Goal: Task Accomplishment & Management: Manage account settings

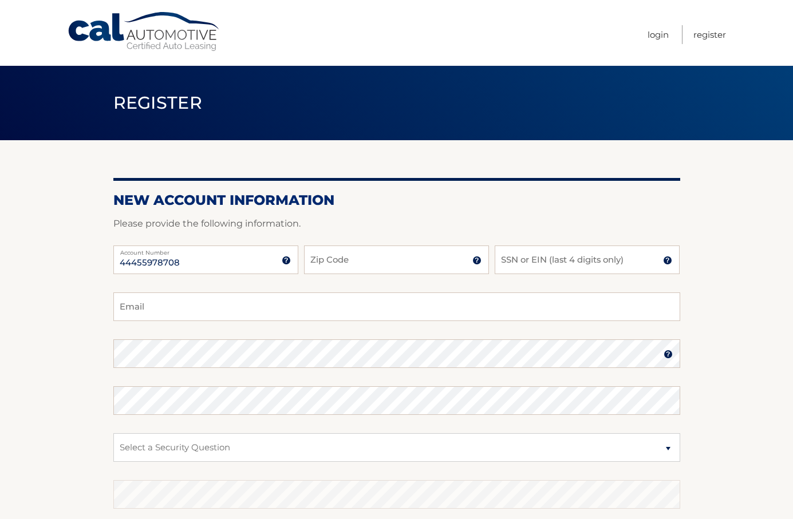
type input "44455978708"
type input "07856"
type input "1057"
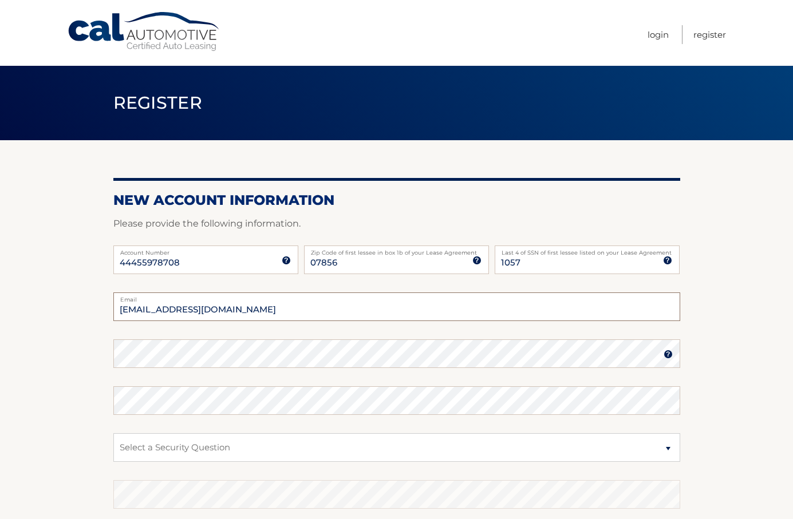
type input "nancybalogh1@gmail.com"
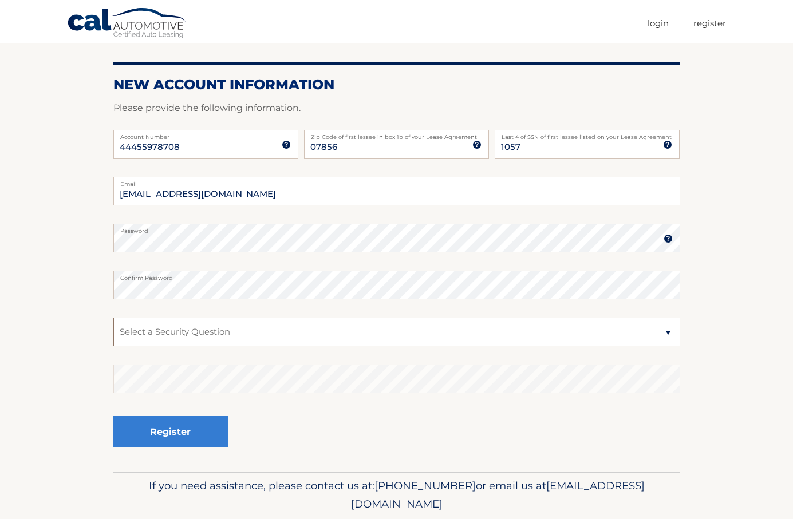
scroll to position [114, 0]
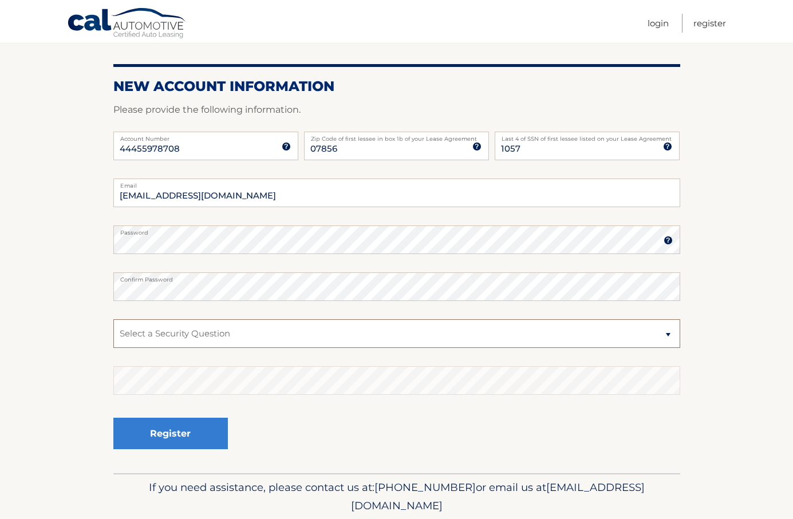
click at [201, 324] on select "Select a Security Question What was the name of your elementary school? What is…" at bounding box center [396, 333] width 567 height 29
select select "2"
click at [113, 319] on select "Select a Security Question What was the name of your elementary school? What is…" at bounding box center [396, 333] width 567 height 29
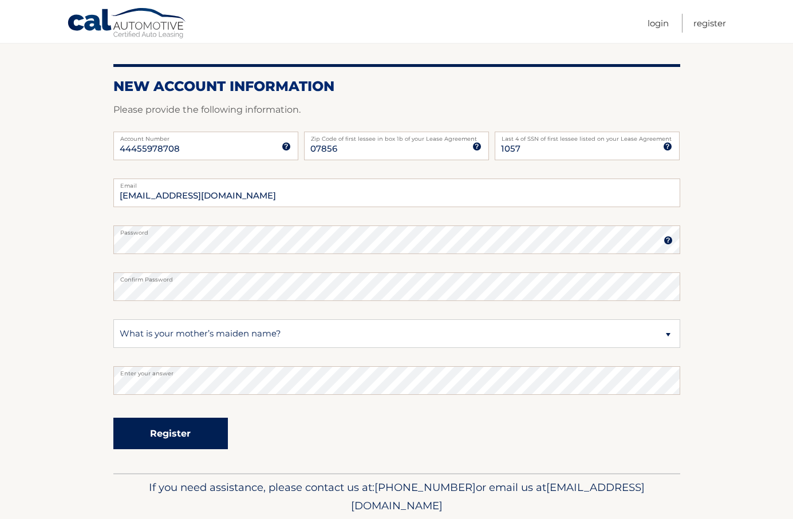
click at [161, 427] on button "Register" at bounding box center [170, 433] width 114 height 31
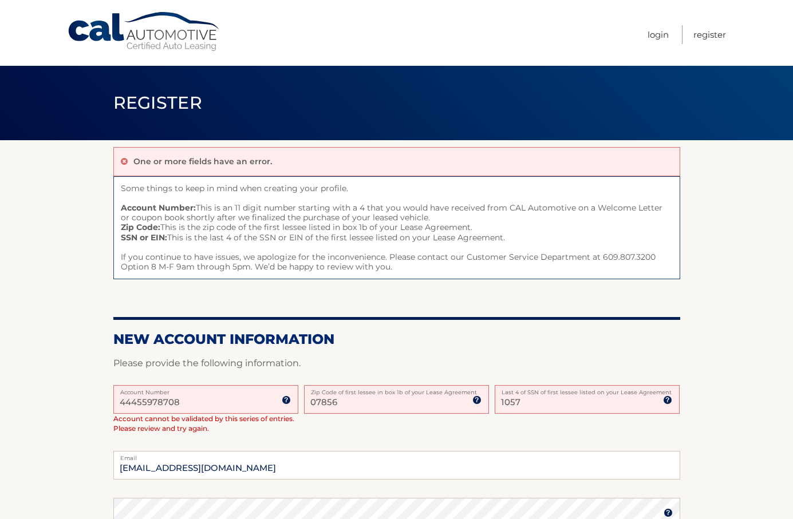
click at [196, 400] on input "44455978708" at bounding box center [205, 399] width 185 height 29
click at [537, 401] on input "1057" at bounding box center [587, 399] width 185 height 29
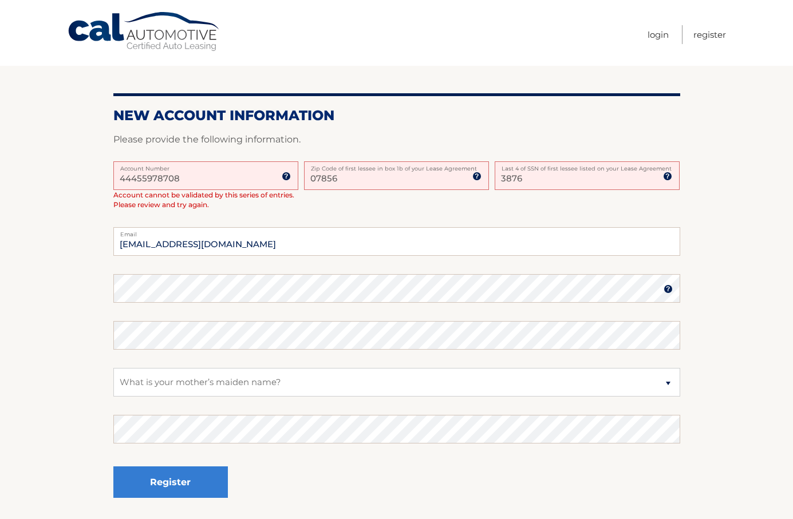
scroll to position [313, 0]
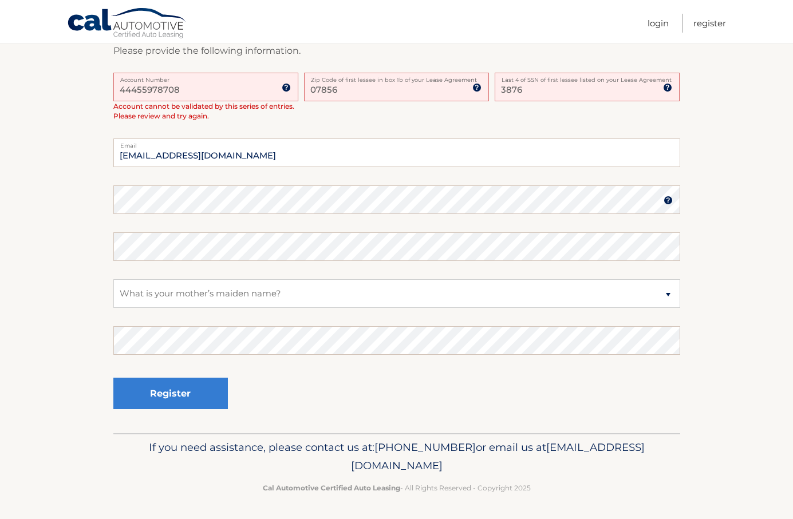
type input "3876"
click at [361, 388] on div "Register" at bounding box center [396, 394] width 567 height 42
click at [188, 386] on button "Register" at bounding box center [170, 393] width 114 height 31
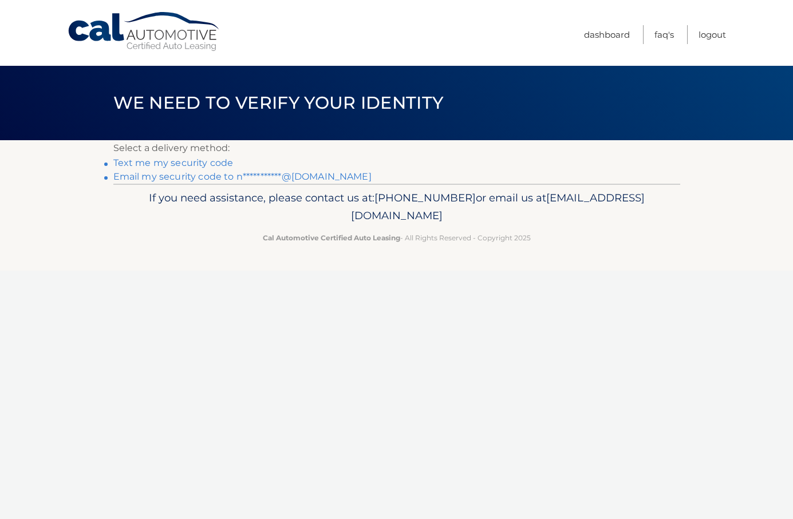
click at [184, 180] on link "**********" at bounding box center [242, 176] width 258 height 11
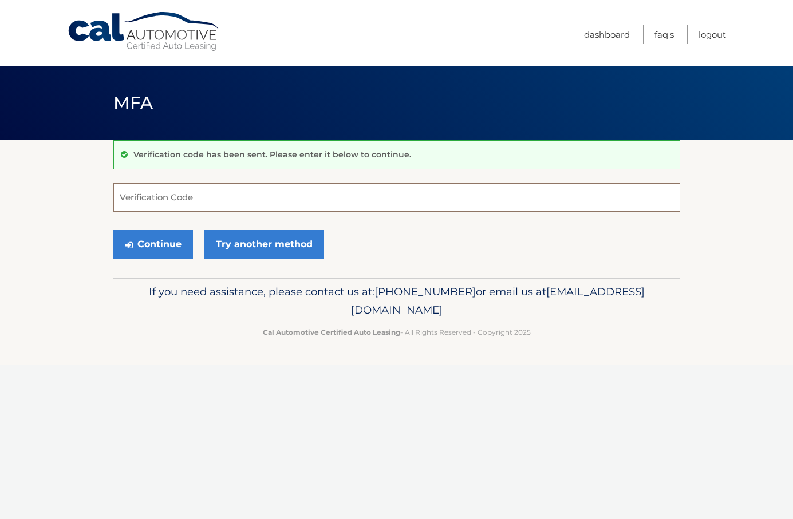
click at [211, 207] on input "Verification Code" at bounding box center [396, 197] width 567 height 29
type input "219199"
click at [138, 255] on button "Continue" at bounding box center [153, 244] width 80 height 29
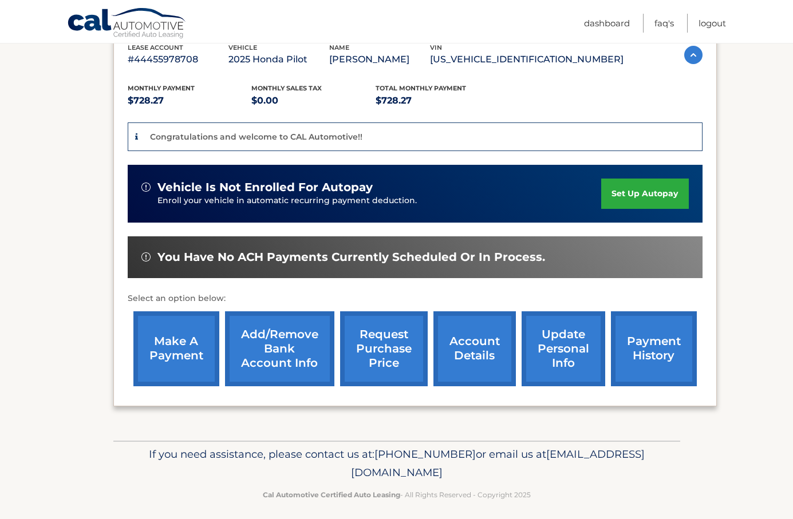
scroll to position [213, 0]
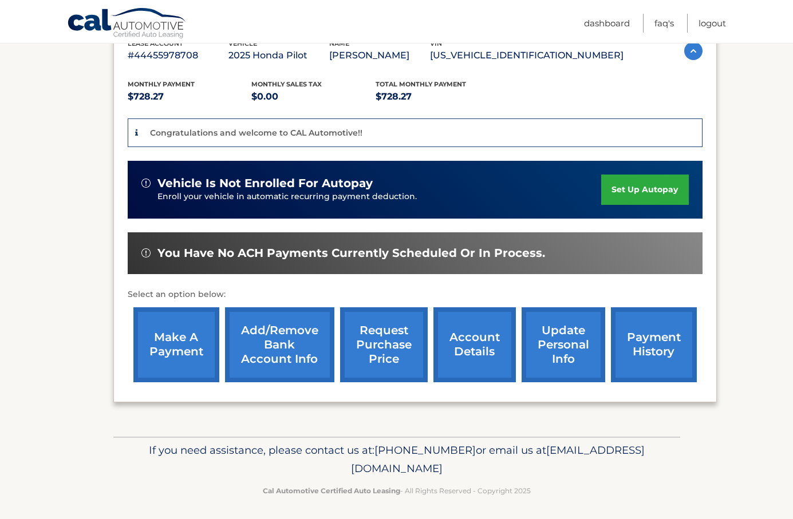
click at [489, 345] on link "account details" at bounding box center [474, 344] width 82 height 75
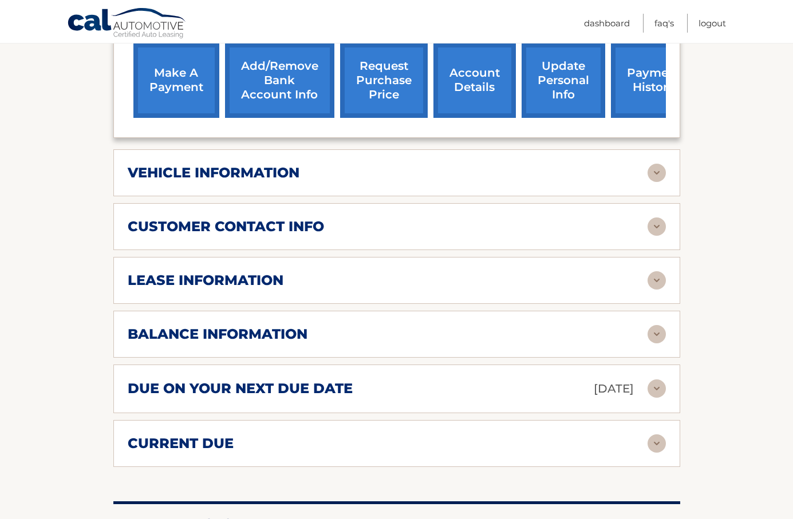
scroll to position [475, 0]
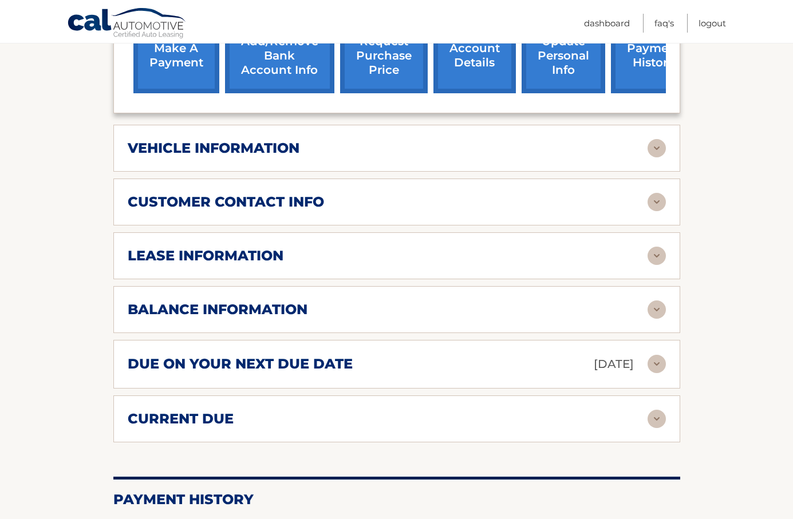
click at [297, 145] on h2 "vehicle information" at bounding box center [214, 148] width 172 height 17
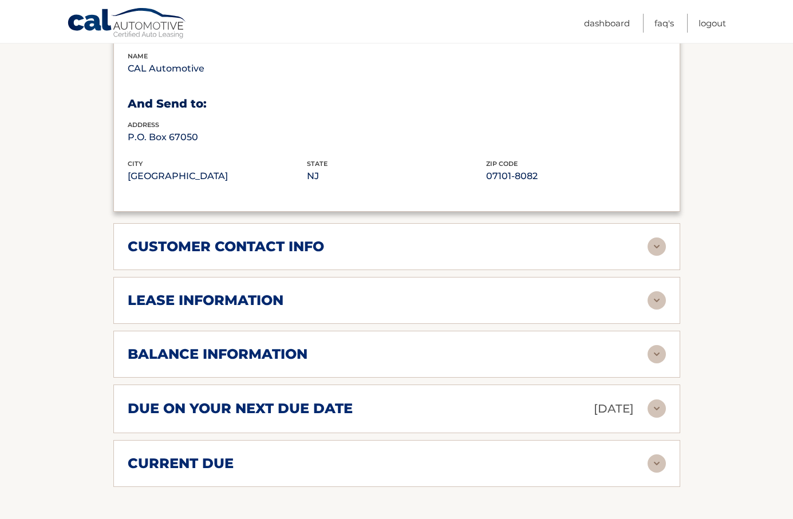
scroll to position [723, 0]
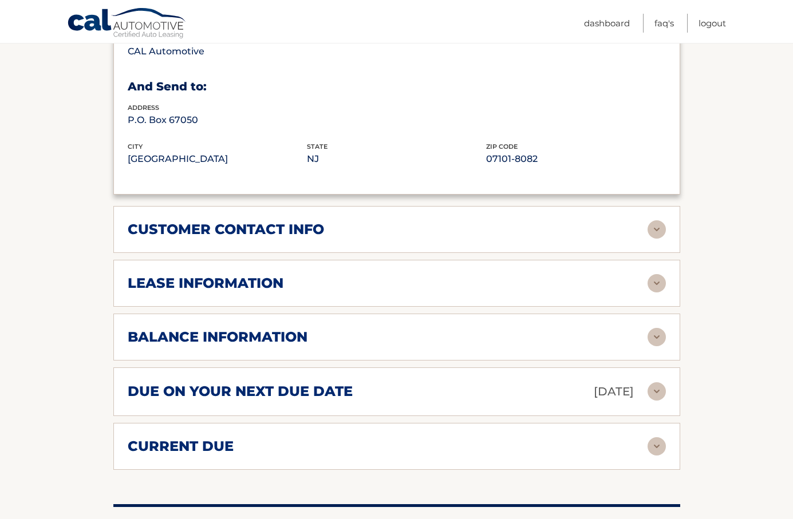
click at [257, 284] on h2 "lease information" at bounding box center [206, 283] width 156 height 17
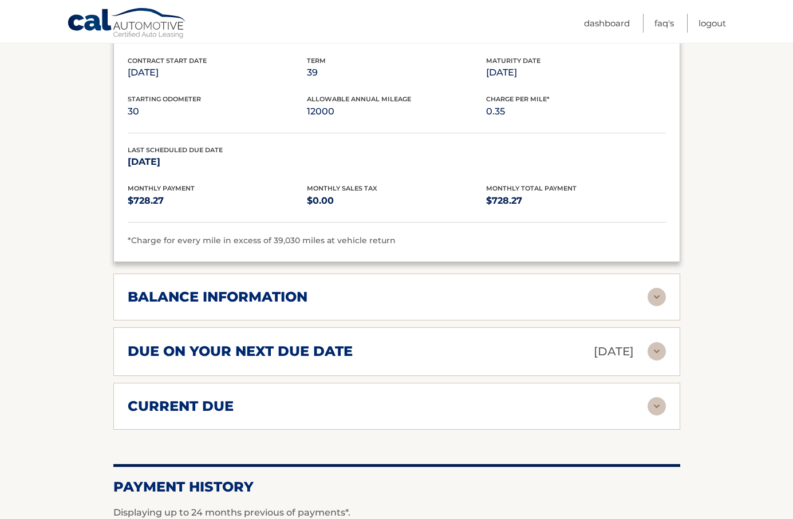
scroll to position [1001, 0]
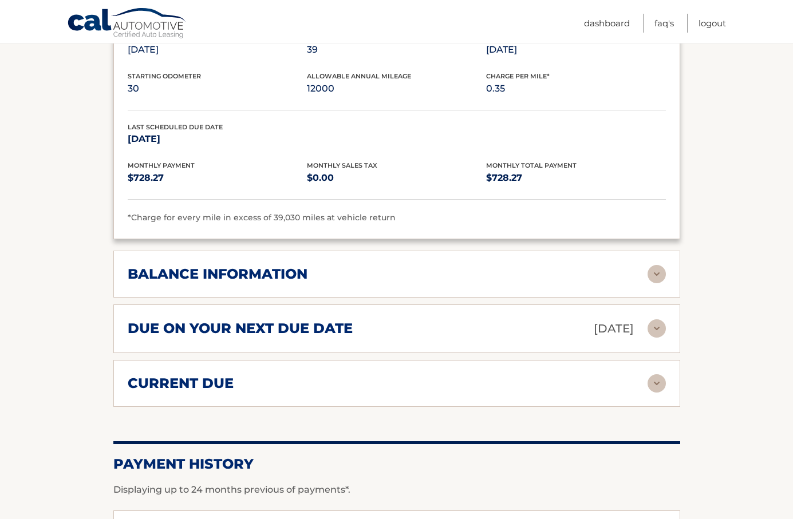
click at [301, 279] on h2 "balance information" at bounding box center [218, 274] width 180 height 17
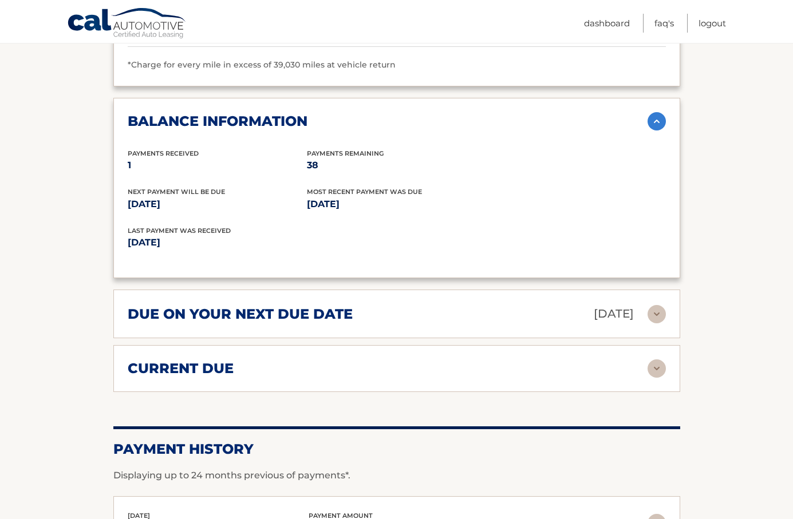
scroll to position [1159, 0]
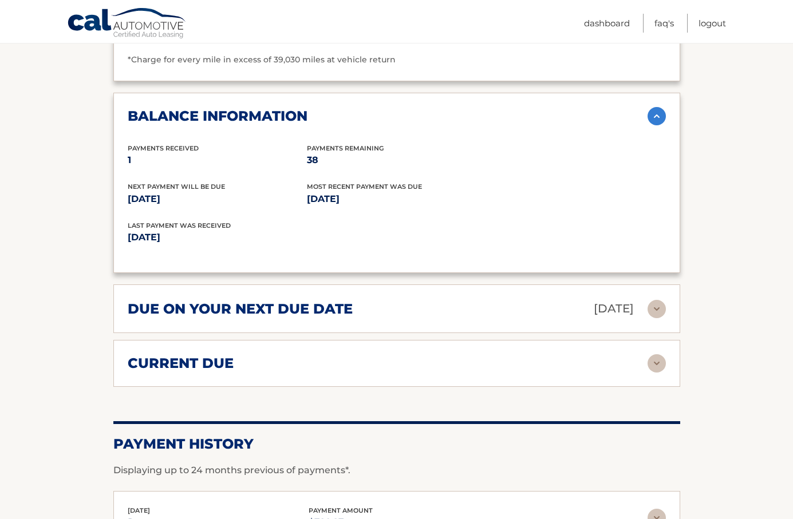
click at [270, 311] on h2 "due on your next due date" at bounding box center [240, 309] width 225 height 17
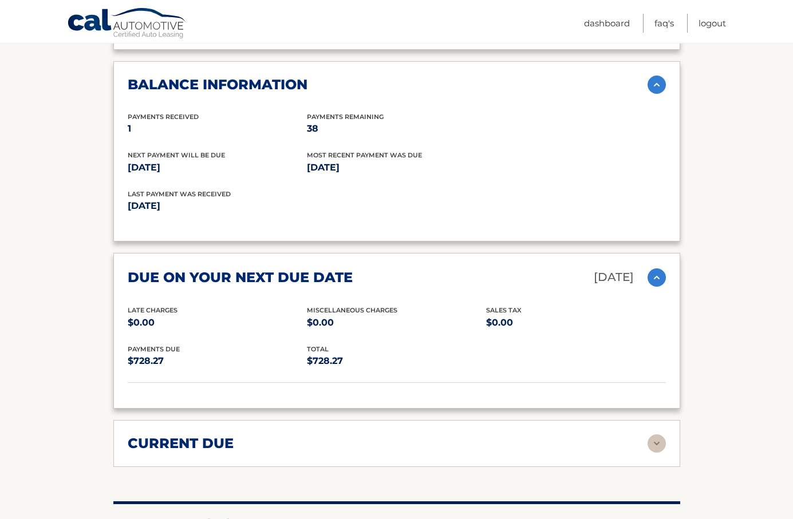
scroll to position [1236, 0]
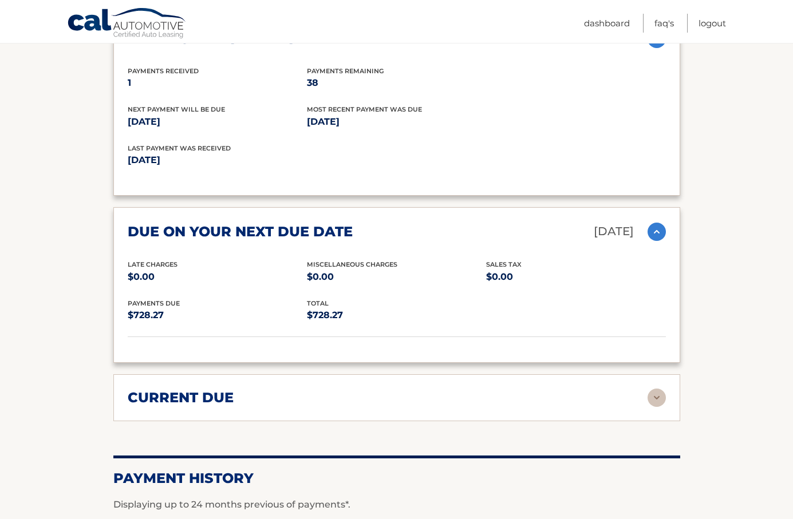
click at [227, 394] on h2 "current due" at bounding box center [181, 397] width 106 height 17
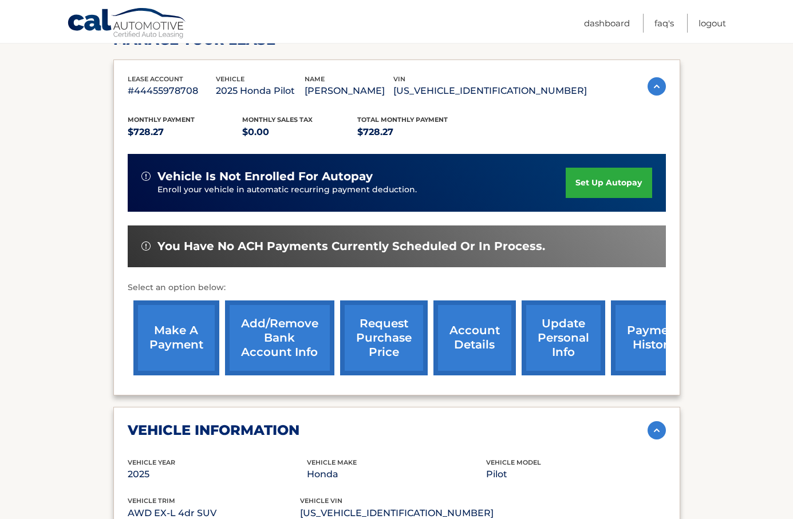
scroll to position [189, 0]
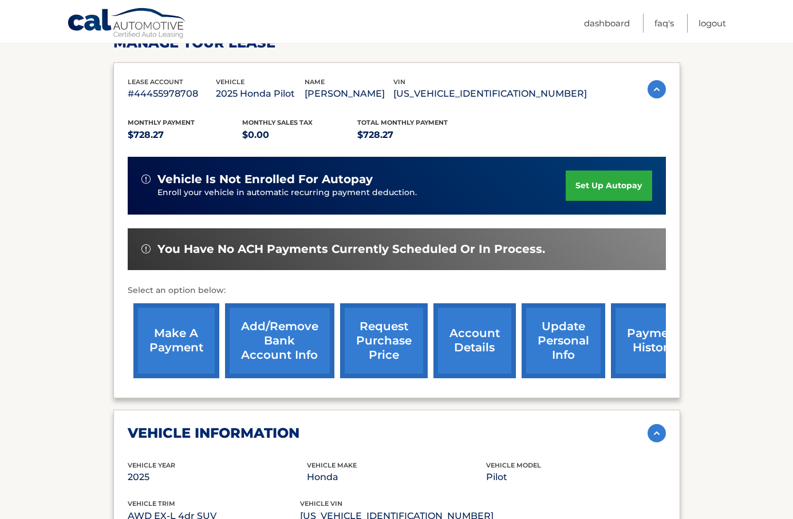
click at [608, 185] on link "set up autopay" at bounding box center [609, 186] width 86 height 30
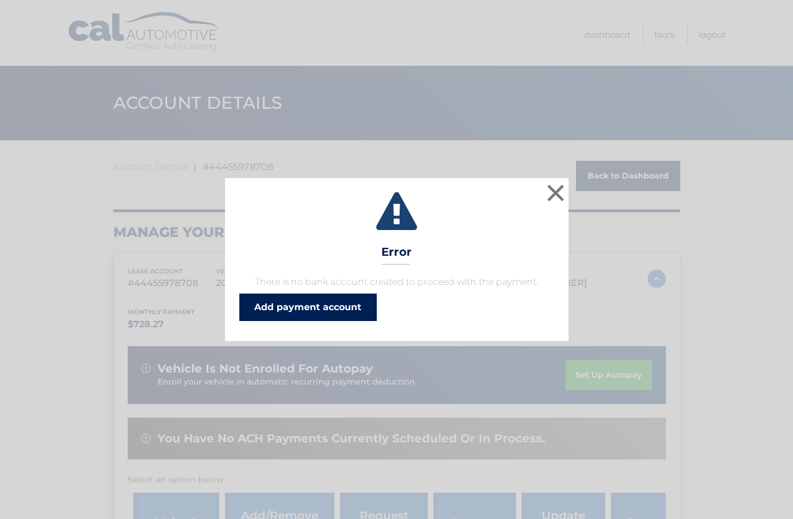
click at [354, 315] on link "Add payment account" at bounding box center [307, 307] width 137 height 27
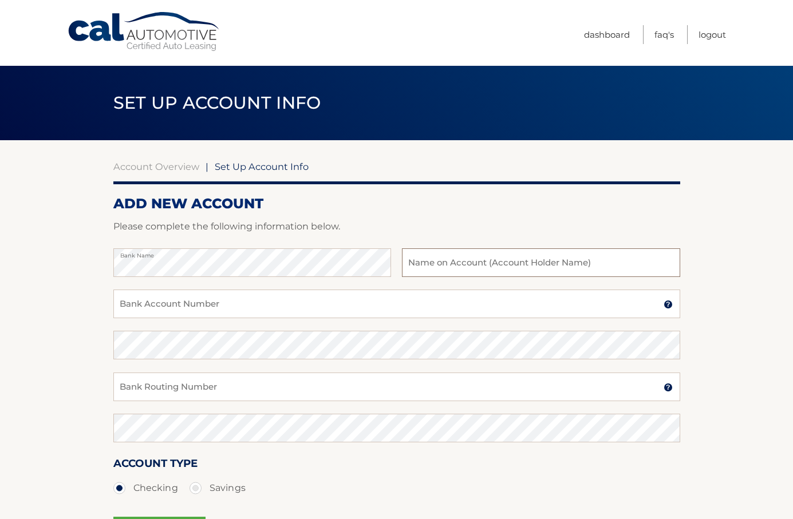
click at [455, 257] on input "text" at bounding box center [541, 262] width 278 height 29
type input "[PERSON_NAME]"
click at [238, 310] on input "Bank Account Number" at bounding box center [396, 304] width 567 height 29
paste input "11000007245167"
type input "11000007245167"
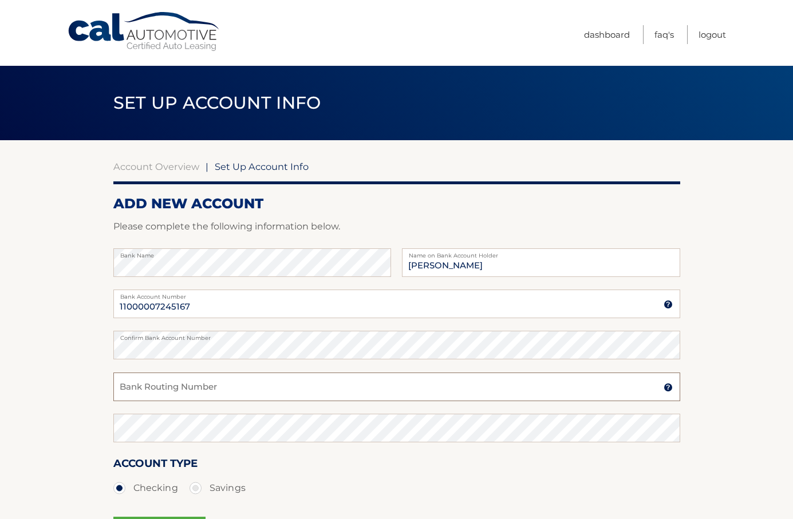
click at [232, 387] on input "Bank Routing Number" at bounding box center [396, 387] width 567 height 29
paste input "221375378"
type input "221375378"
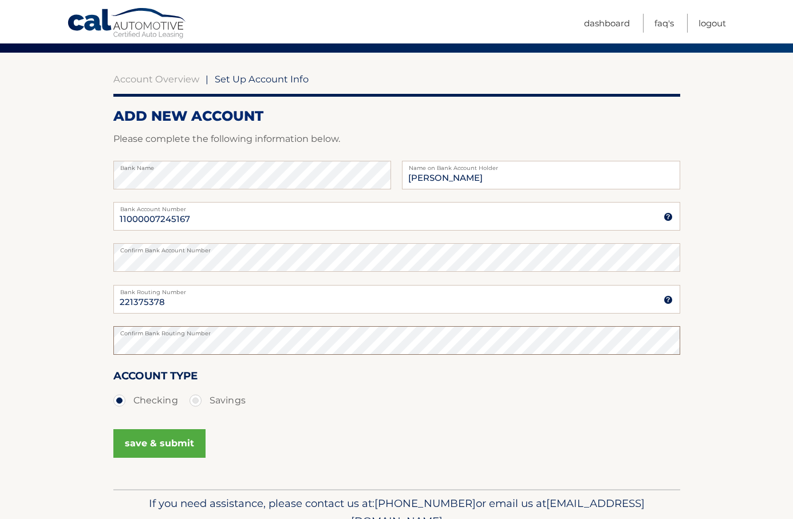
scroll to position [95, 0]
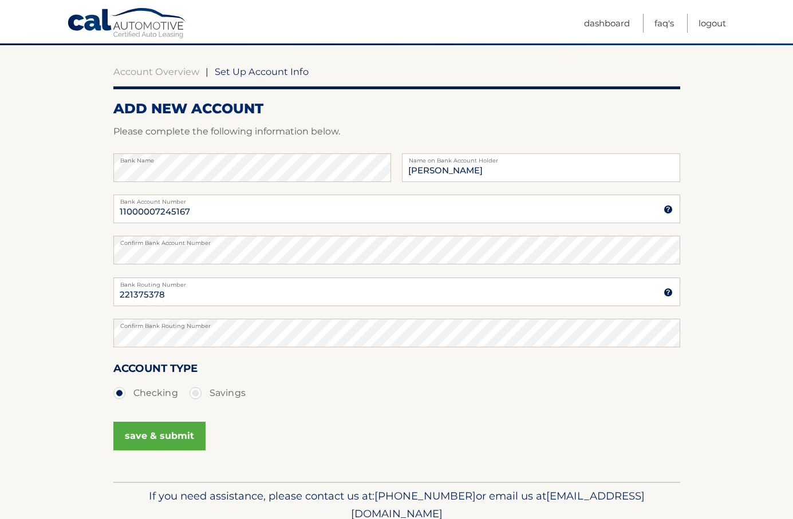
click at [185, 440] on button "save & submit" at bounding box center [159, 436] width 92 height 29
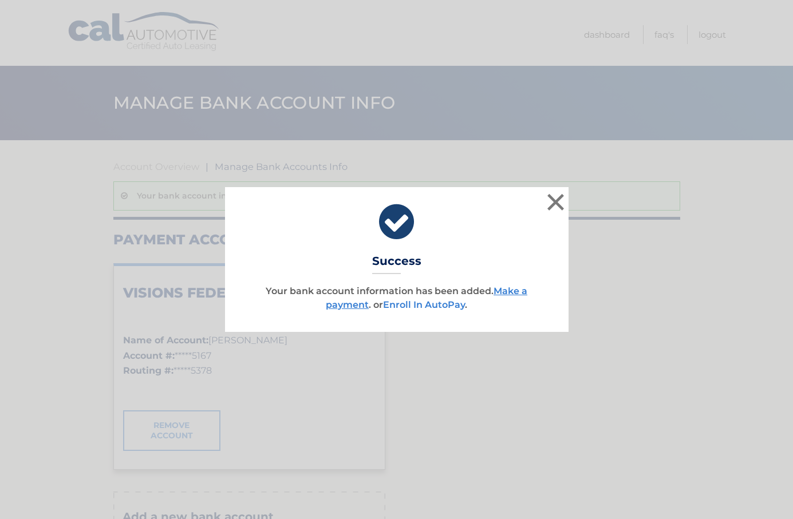
click at [446, 307] on link "Enroll In AutoPay" at bounding box center [424, 304] width 82 height 11
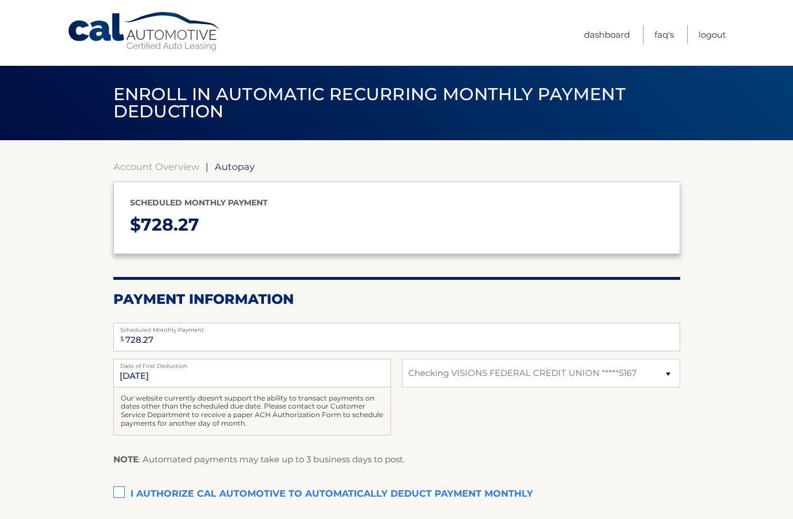
select select "NWZiNzNmOWUtYjVhOC00OGNkLWEyZmMtOTg5ZDc4NzJjMWQx"
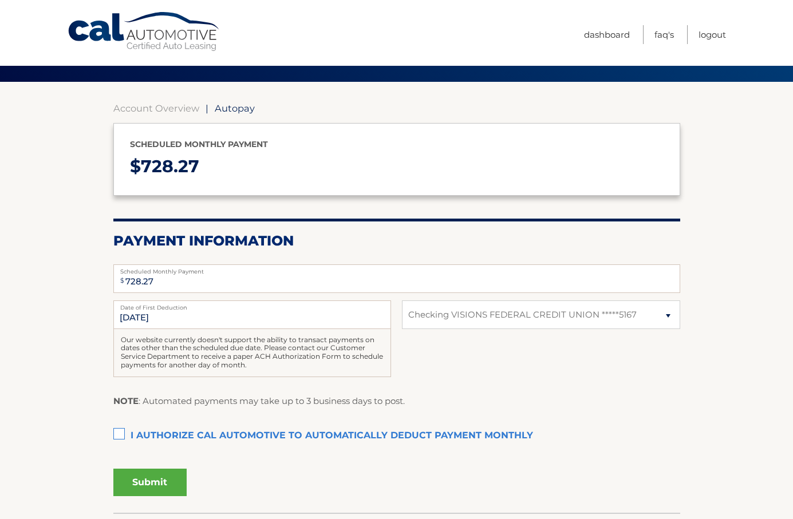
scroll to position [59, 0]
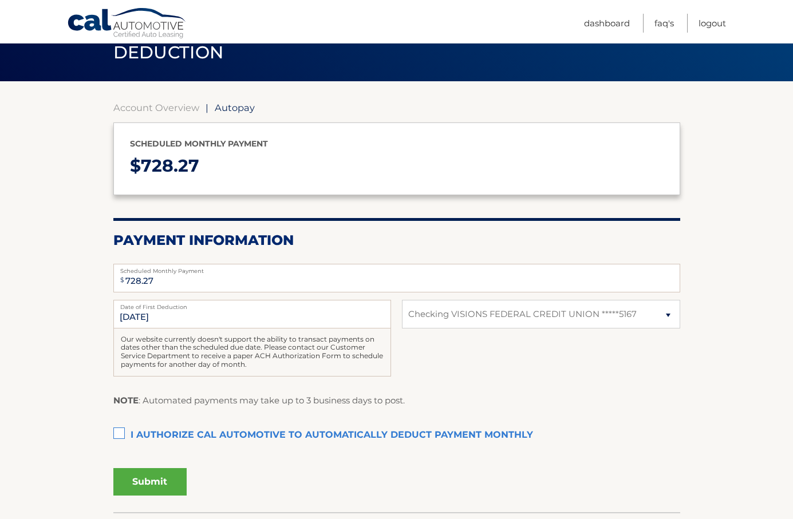
click at [122, 432] on label "I authorize cal automotive to automatically deduct payment monthly This checkbo…" at bounding box center [396, 435] width 567 height 23
click at [0, 0] on input "I authorize cal automotive to automatically deduct payment monthly This checkbo…" at bounding box center [0, 0] width 0 height 0
click at [162, 483] on button "Submit" at bounding box center [149, 481] width 73 height 27
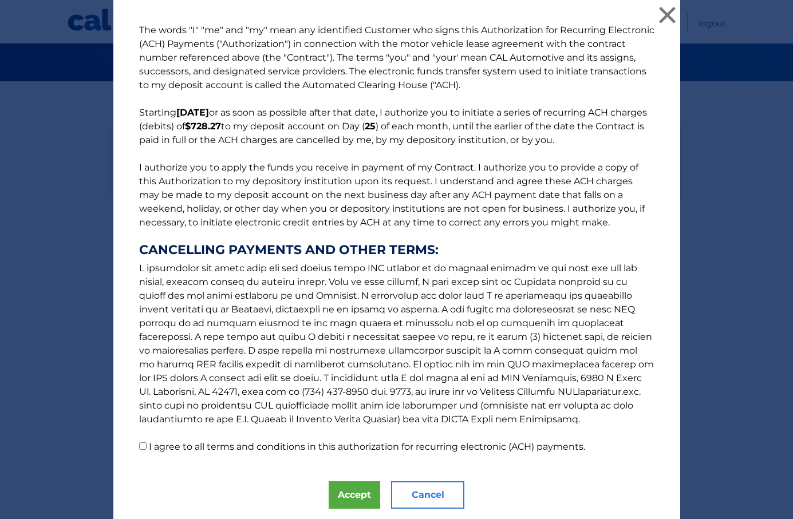
click at [224, 446] on label "I agree to all terms and conditions in this authorization for recurring electro…" at bounding box center [367, 446] width 436 height 11
click at [147, 446] on input "I agree to all terms and conditions in this authorization for recurring electro…" at bounding box center [142, 445] width 7 height 7
checkbox input "true"
click at [357, 499] on button "Accept" at bounding box center [355, 494] width 52 height 27
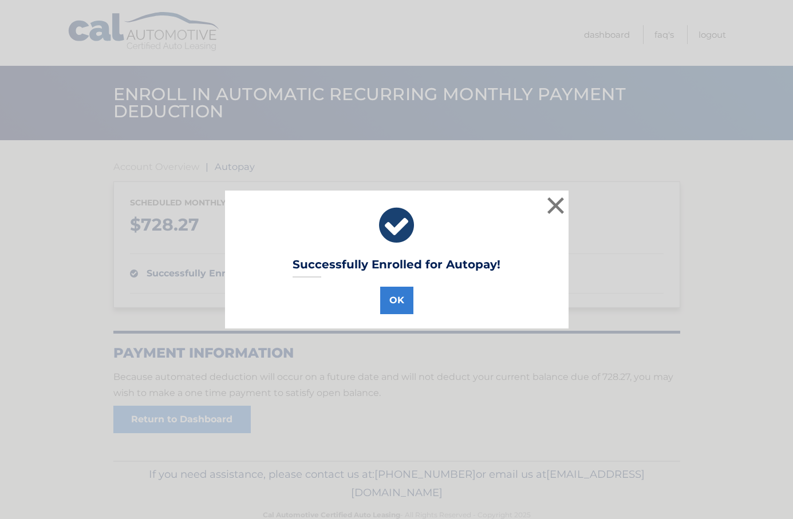
click at [410, 286] on div "OK" at bounding box center [396, 298] width 315 height 32
click at [402, 310] on button "OK" at bounding box center [396, 300] width 33 height 27
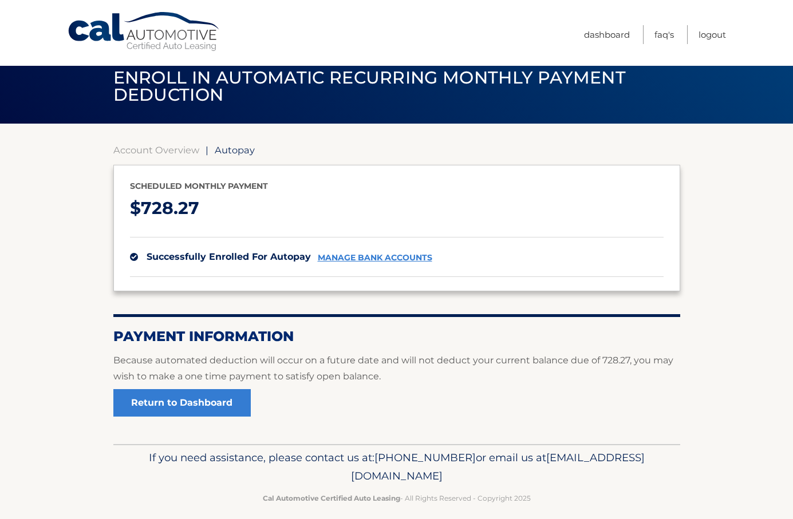
scroll to position [29, 0]
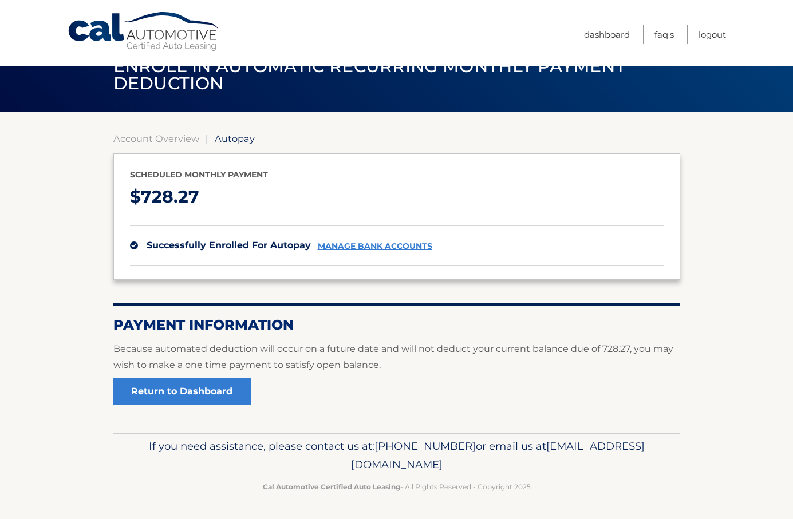
drag, startPoint x: 499, startPoint y: 465, endPoint x: 293, endPoint y: 462, distance: 206.1
click at [293, 462] on p "If you need assistance, please contact us at: [PHONE_NUMBER] or email us at [EM…" at bounding box center [397, 455] width 552 height 37
copy span "[EMAIL_ADDRESS][DOMAIN_NAME]"
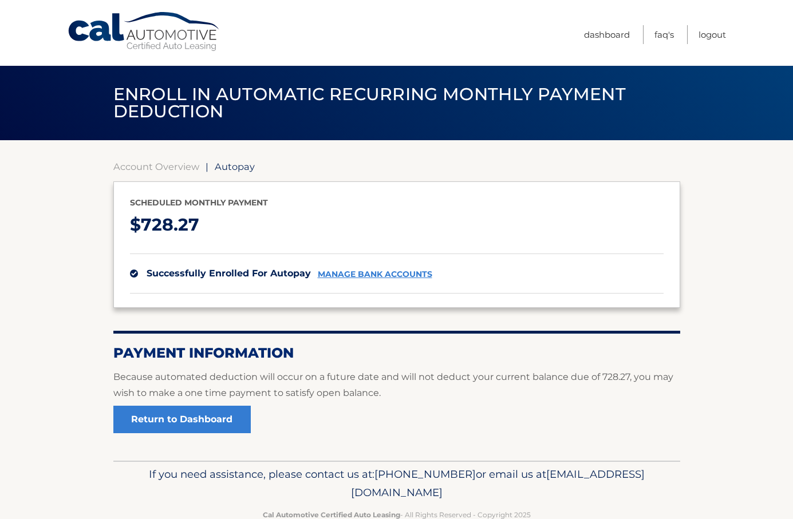
click at [558, 238] on p "$ 728.27" at bounding box center [397, 225] width 534 height 30
click at [710, 29] on link "Logout" at bounding box center [711, 34] width 27 height 19
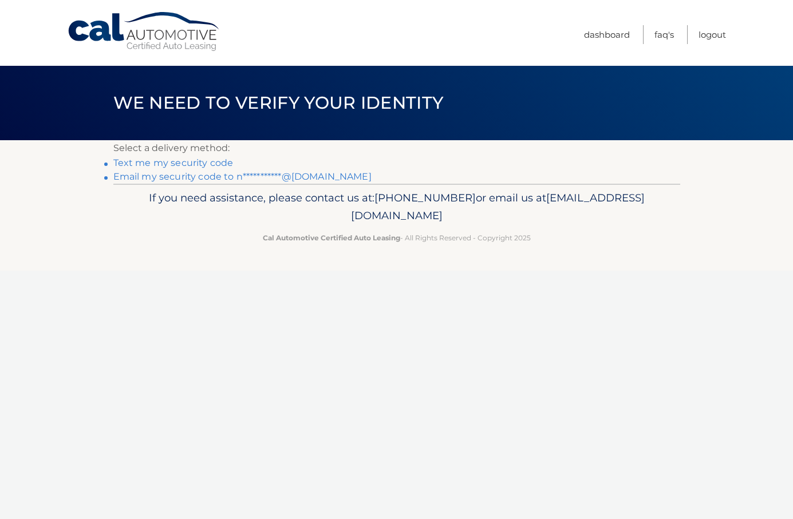
click at [199, 177] on link "**********" at bounding box center [242, 176] width 258 height 11
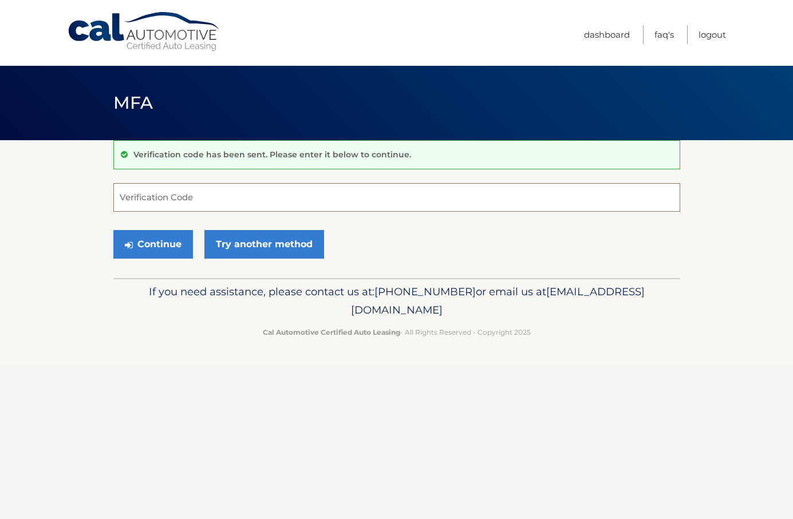
click at [218, 200] on input "Verification Code" at bounding box center [396, 197] width 567 height 29
type input "550133"
click at [164, 253] on button "Continue" at bounding box center [153, 244] width 80 height 29
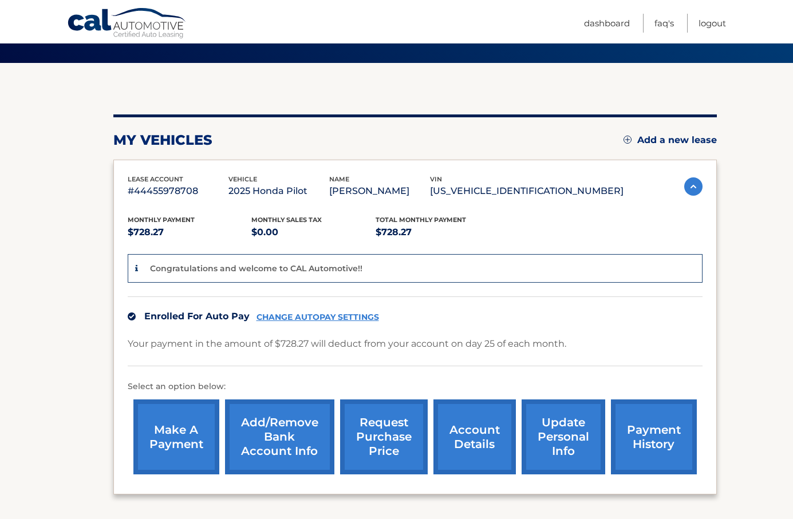
scroll to position [89, 0]
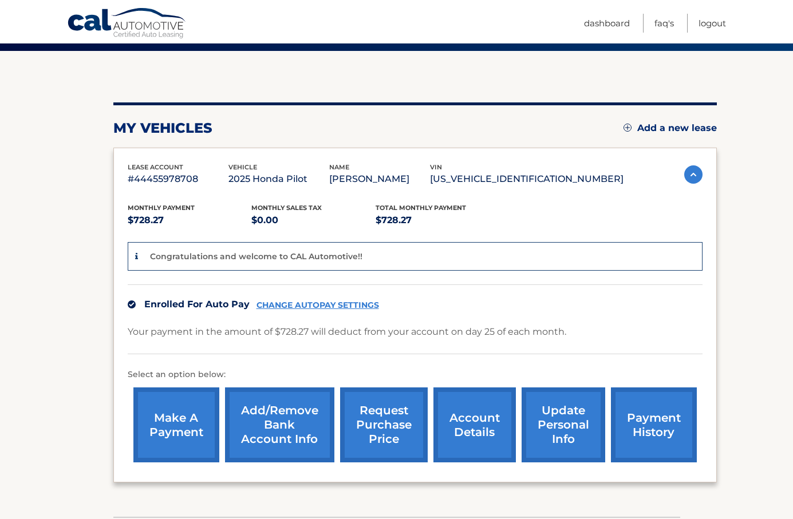
click at [548, 414] on link "update personal info" at bounding box center [563, 425] width 84 height 75
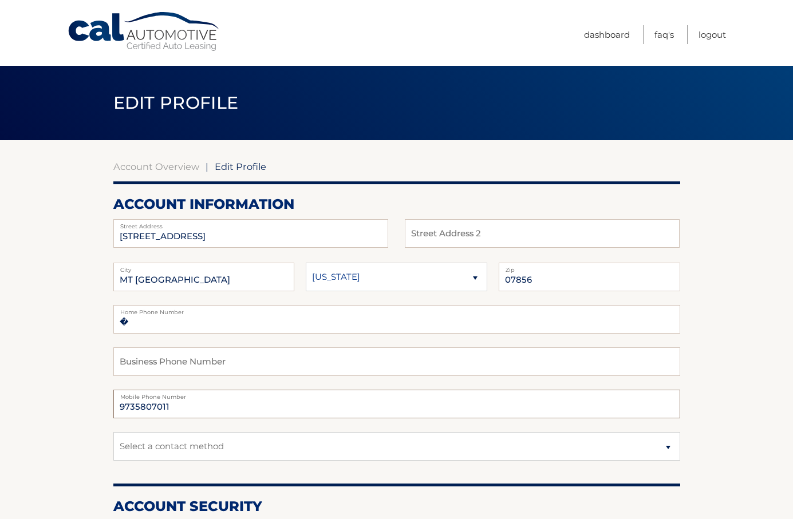
click at [267, 406] on input "9735807011" at bounding box center [396, 404] width 567 height 29
type input "9736159081"
click at [325, 440] on select "Select a contact method Mobile Home" at bounding box center [396, 446] width 567 height 29
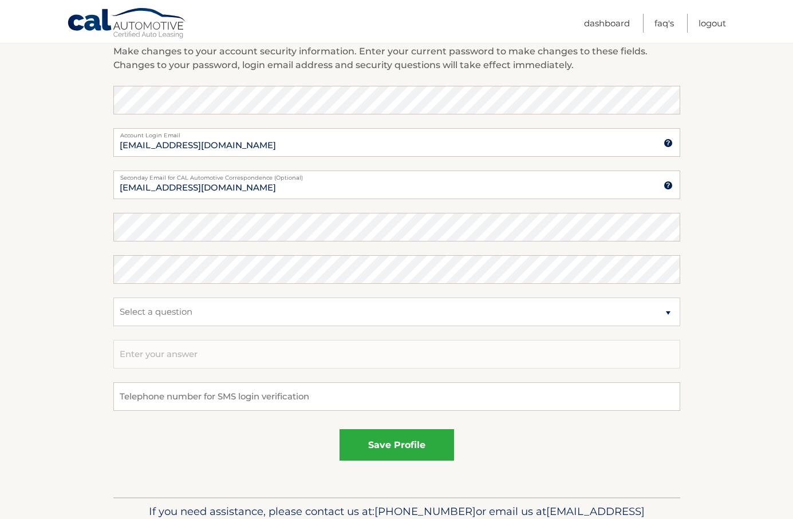
scroll to position [489, 0]
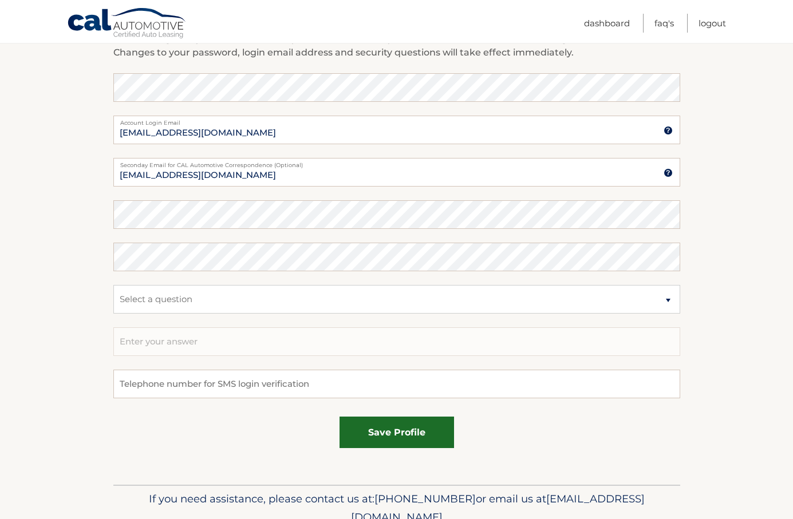
click at [407, 446] on button "save profile" at bounding box center [396, 432] width 114 height 31
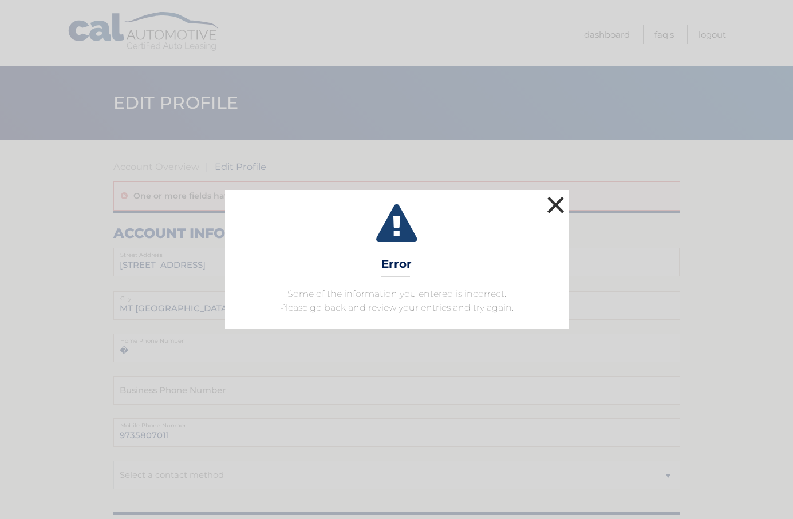
click at [558, 204] on button "×" at bounding box center [555, 204] width 23 height 23
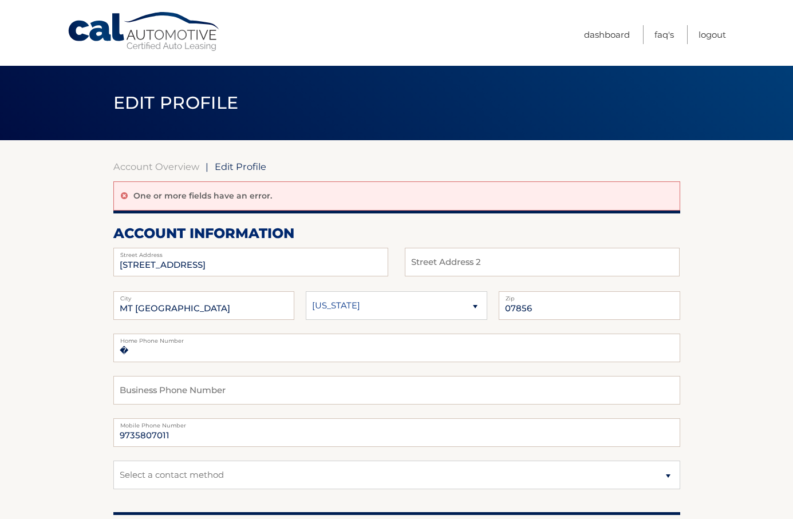
click at [253, 166] on span "Edit Profile" at bounding box center [241, 166] width 52 height 11
click at [240, 169] on span "Edit Profile" at bounding box center [241, 166] width 52 height 11
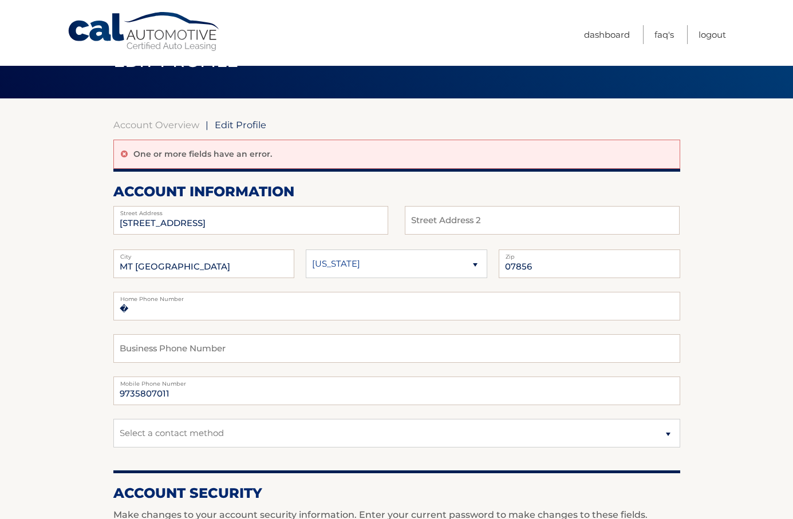
scroll to position [52, 0]
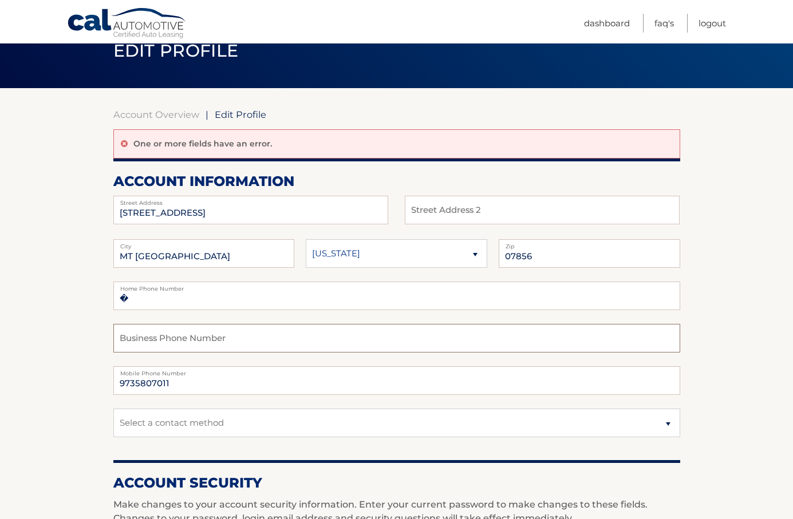
click at [262, 345] on input "text" at bounding box center [396, 338] width 567 height 29
click at [247, 305] on input "�" at bounding box center [396, 296] width 567 height 29
click at [208, 388] on input "9735807011" at bounding box center [396, 380] width 567 height 29
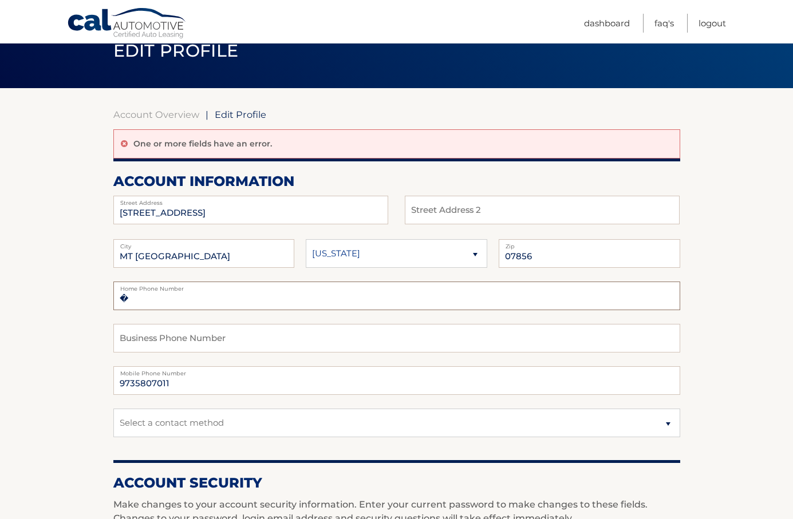
click at [204, 306] on input "�" at bounding box center [396, 296] width 567 height 29
type input "�9736159081"
type input "9736159081"
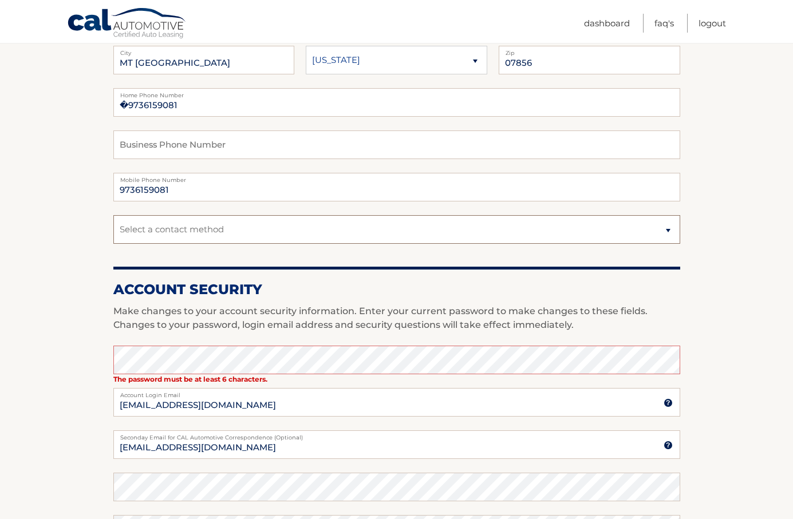
scroll to position [247, 0]
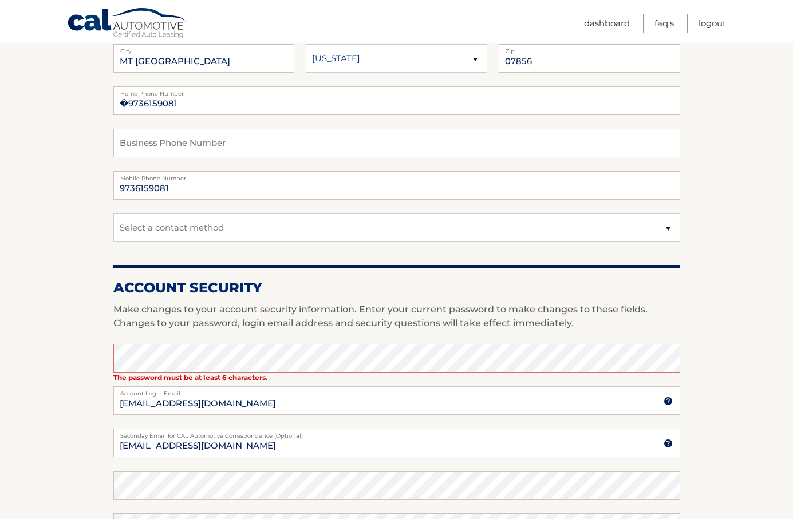
click at [472, 327] on p "Make changes to your account security information. Enter your current password …" at bounding box center [396, 316] width 567 height 27
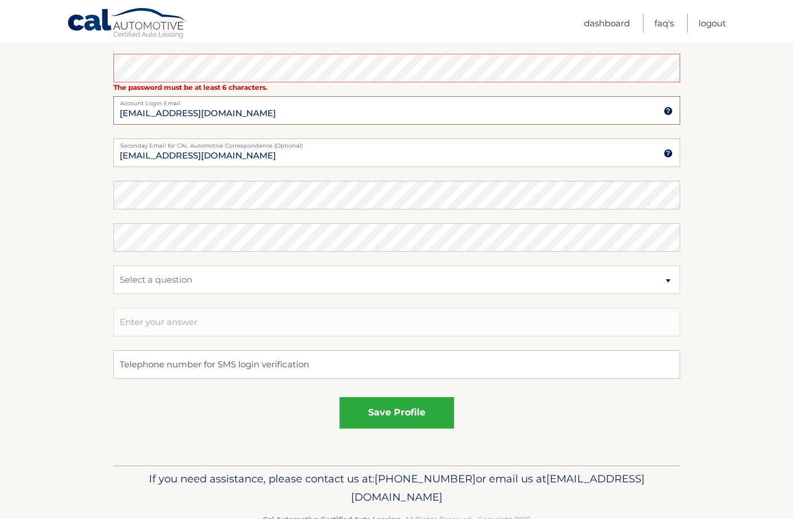
scroll to position [540, 0]
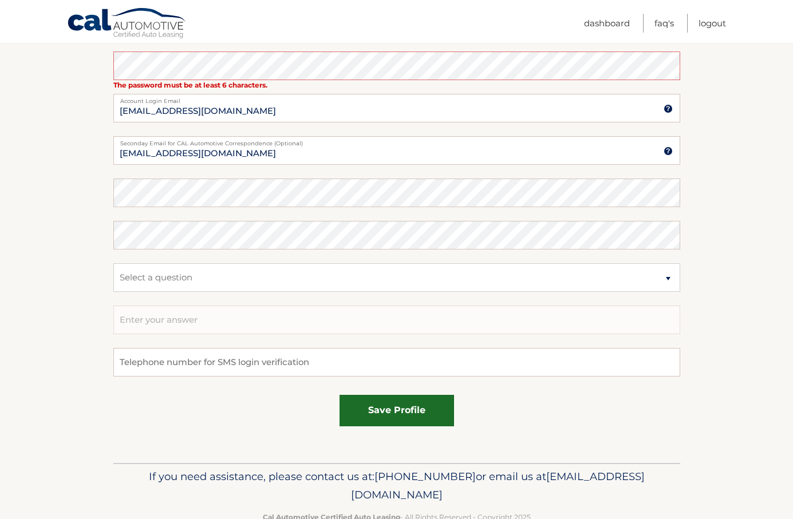
click at [433, 422] on button "save profile" at bounding box center [396, 410] width 114 height 31
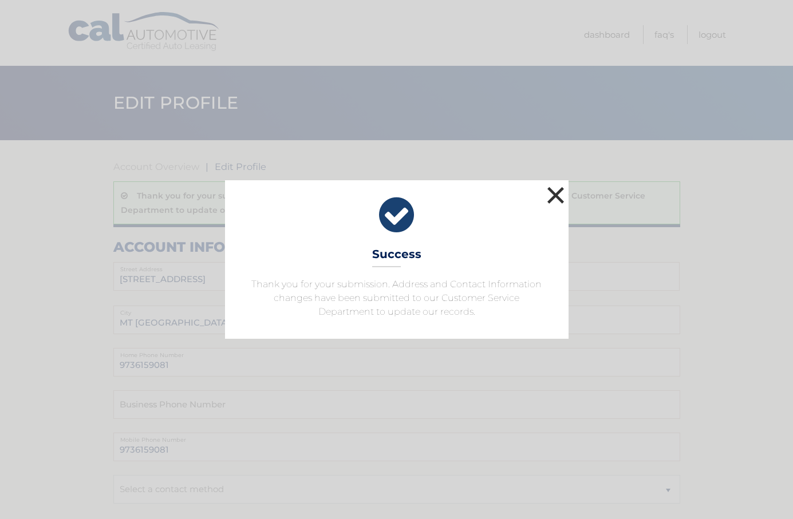
click at [554, 196] on button "×" at bounding box center [555, 195] width 23 height 23
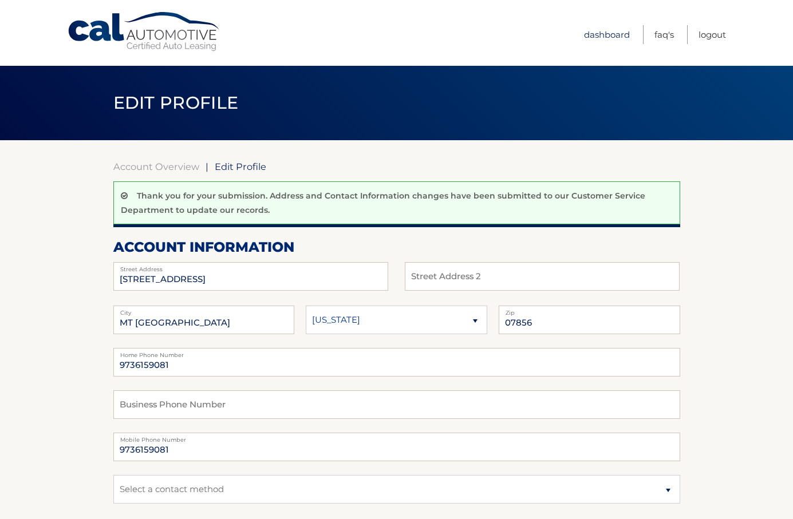
click at [615, 33] on link "Dashboard" at bounding box center [607, 34] width 46 height 19
